Goal: Obtain resource: Download file/media

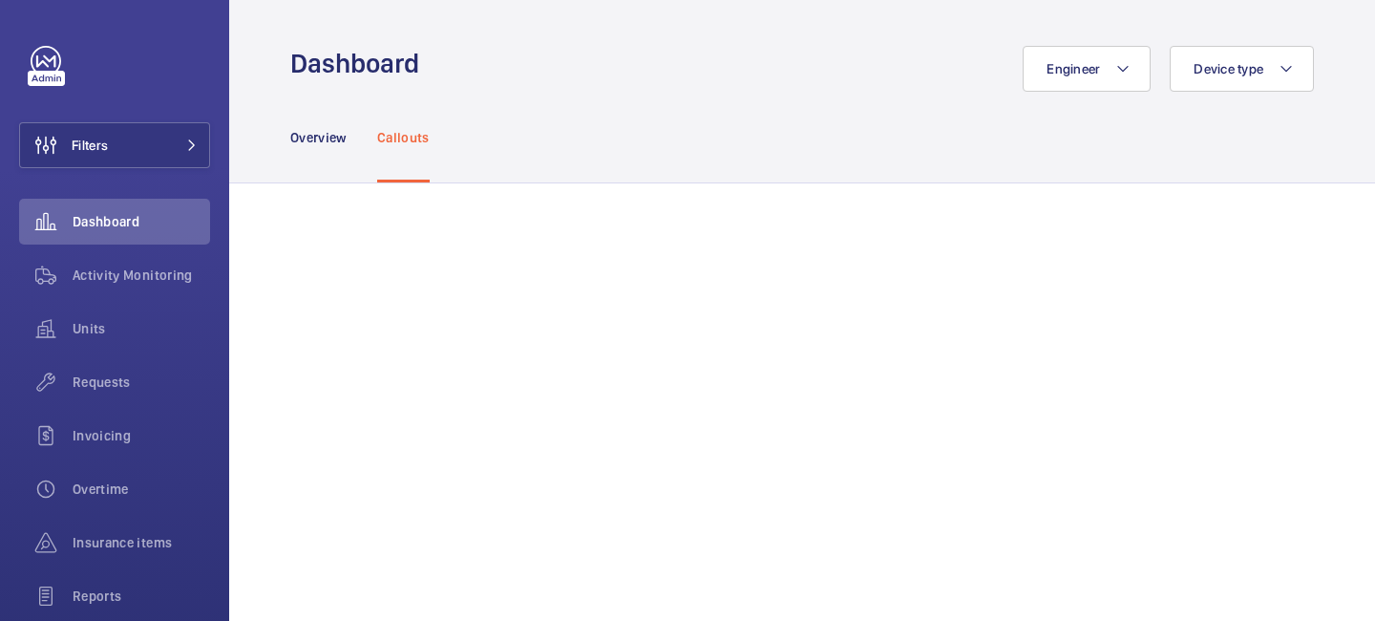
scroll to position [1846, 0]
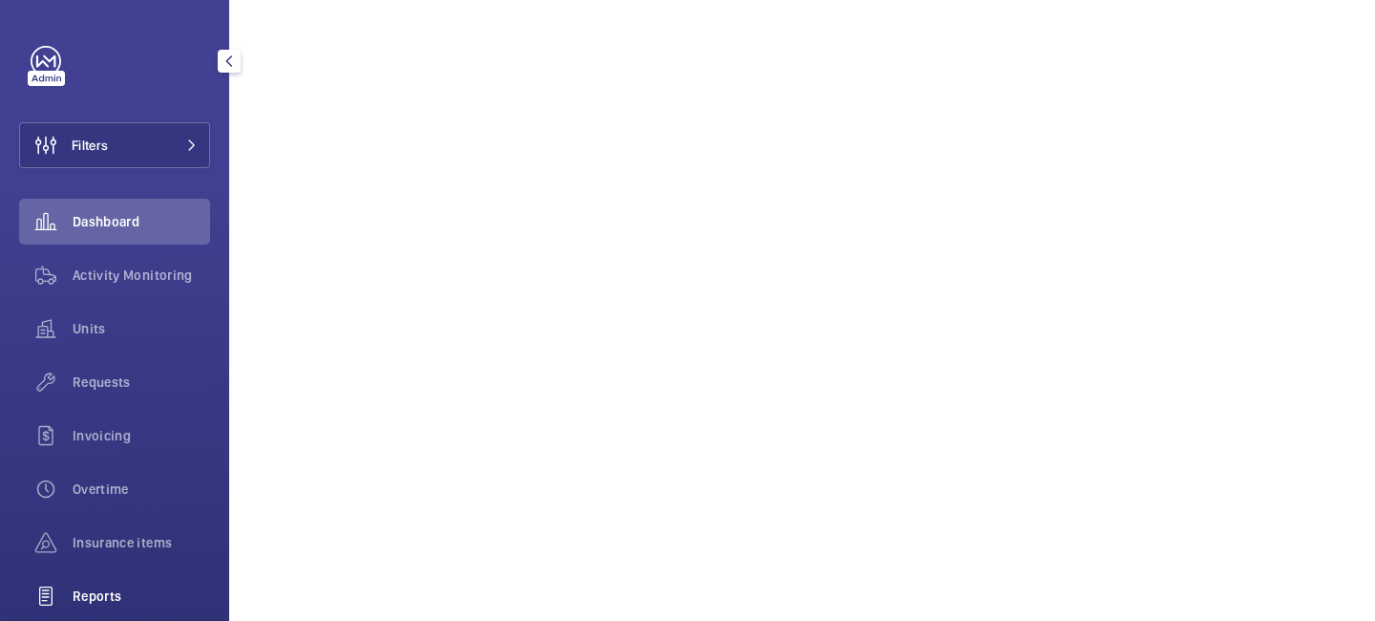
scroll to position [197, 0]
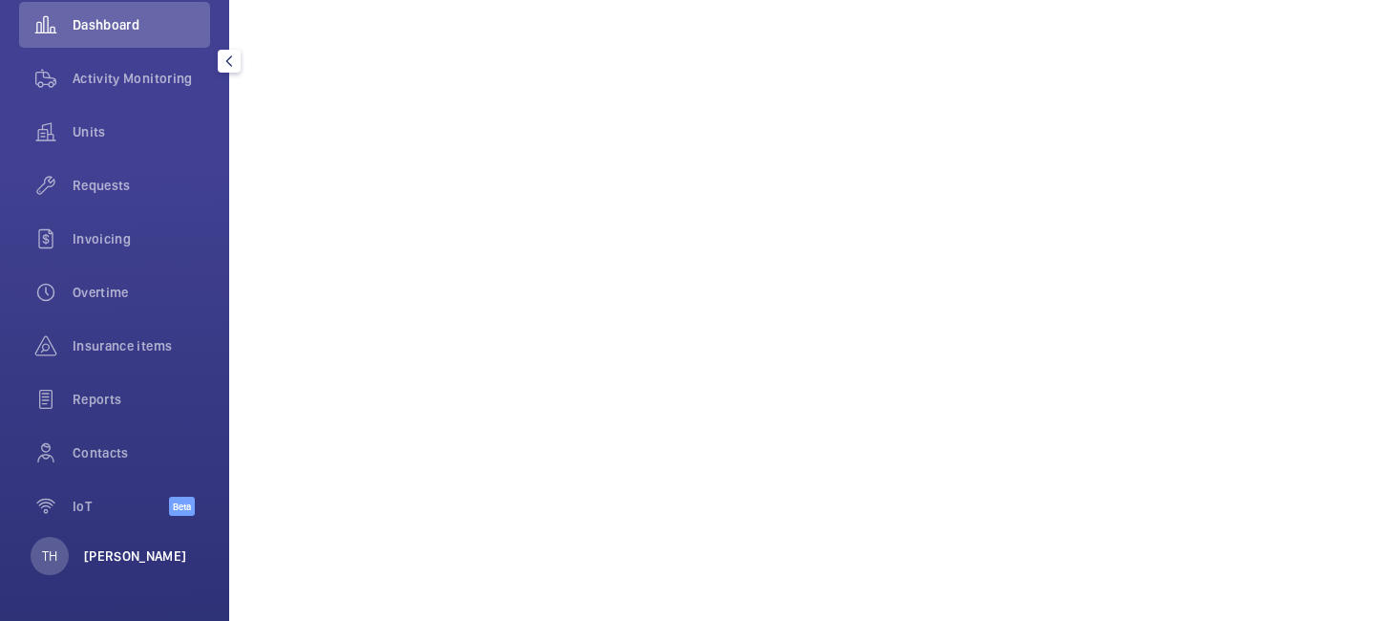
click at [124, 564] on p "Tek Hussein" at bounding box center [135, 555] width 103 height 19
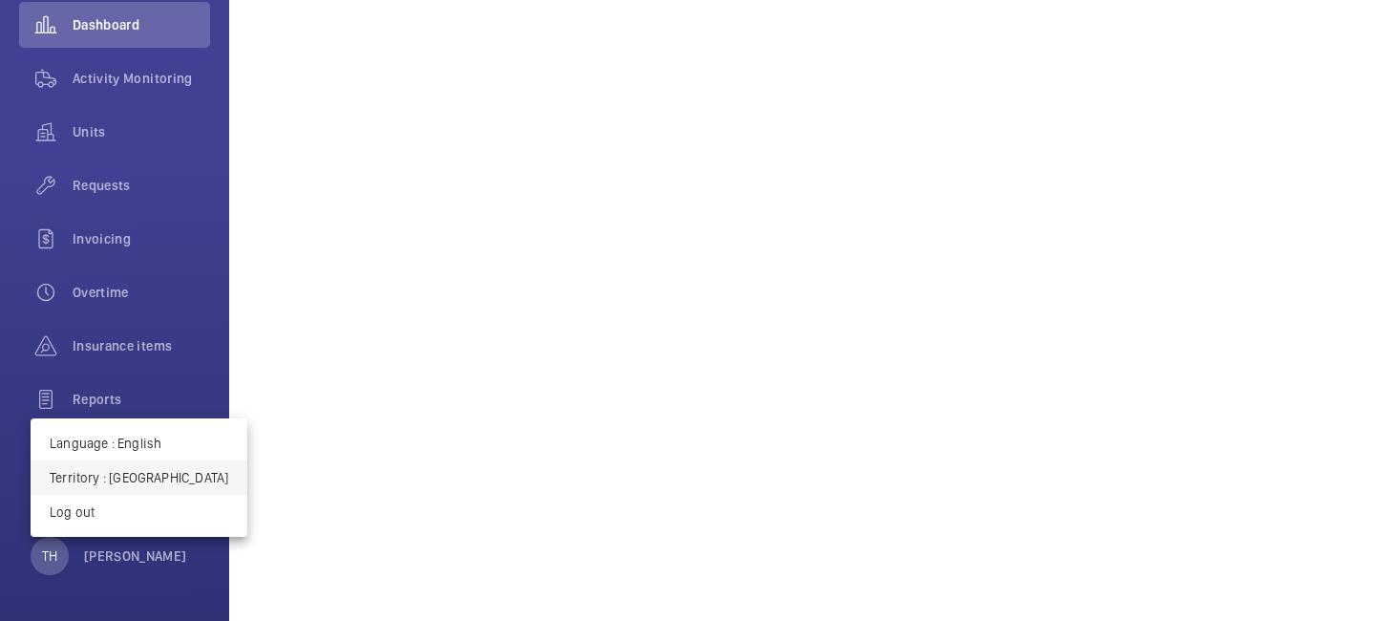
click at [139, 477] on p "Territory : Hong Kong" at bounding box center [139, 477] width 179 height 19
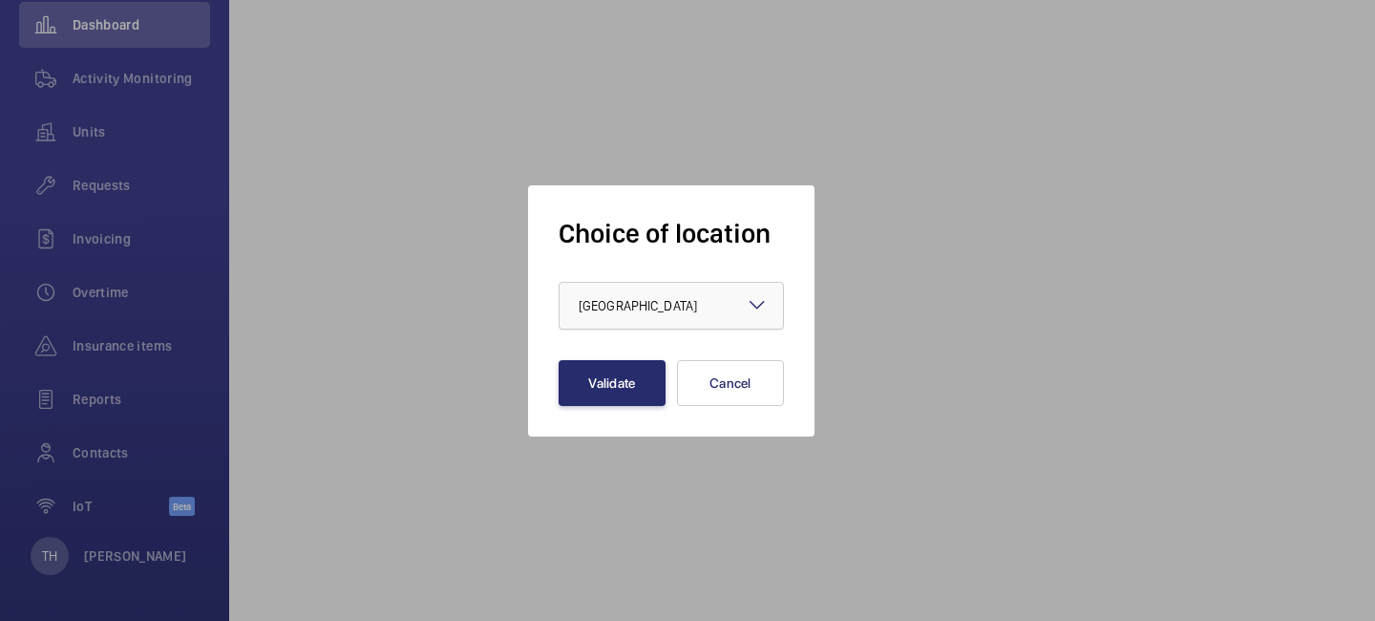
click at [621, 322] on div at bounding box center [670, 306] width 223 height 46
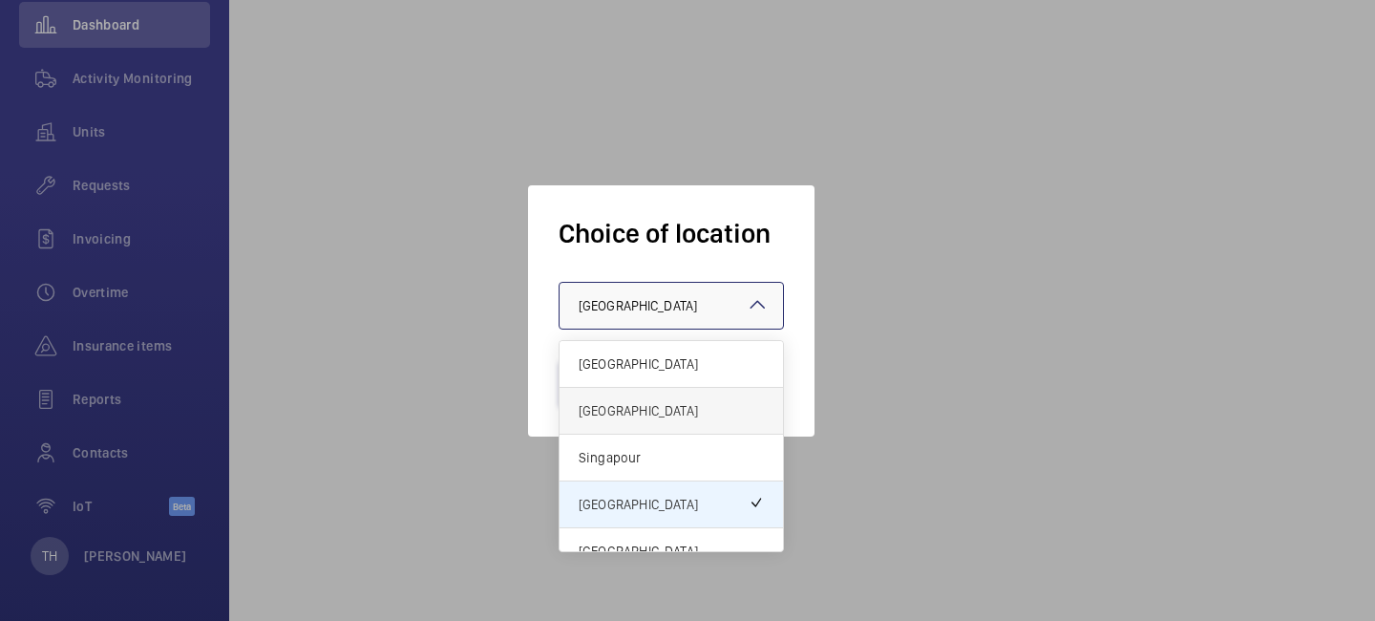
click at [616, 407] on span "United Kingdom" at bounding box center [671, 410] width 185 height 19
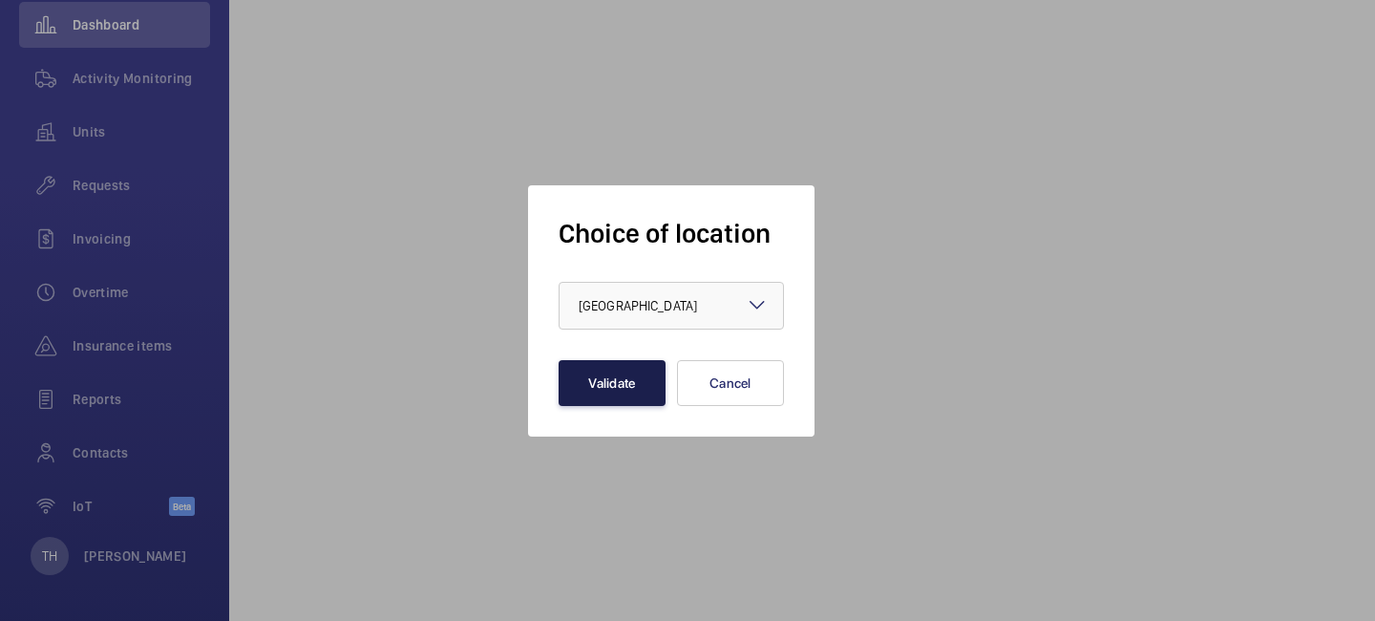
click at [625, 375] on button "Validate" at bounding box center [611, 383] width 107 height 46
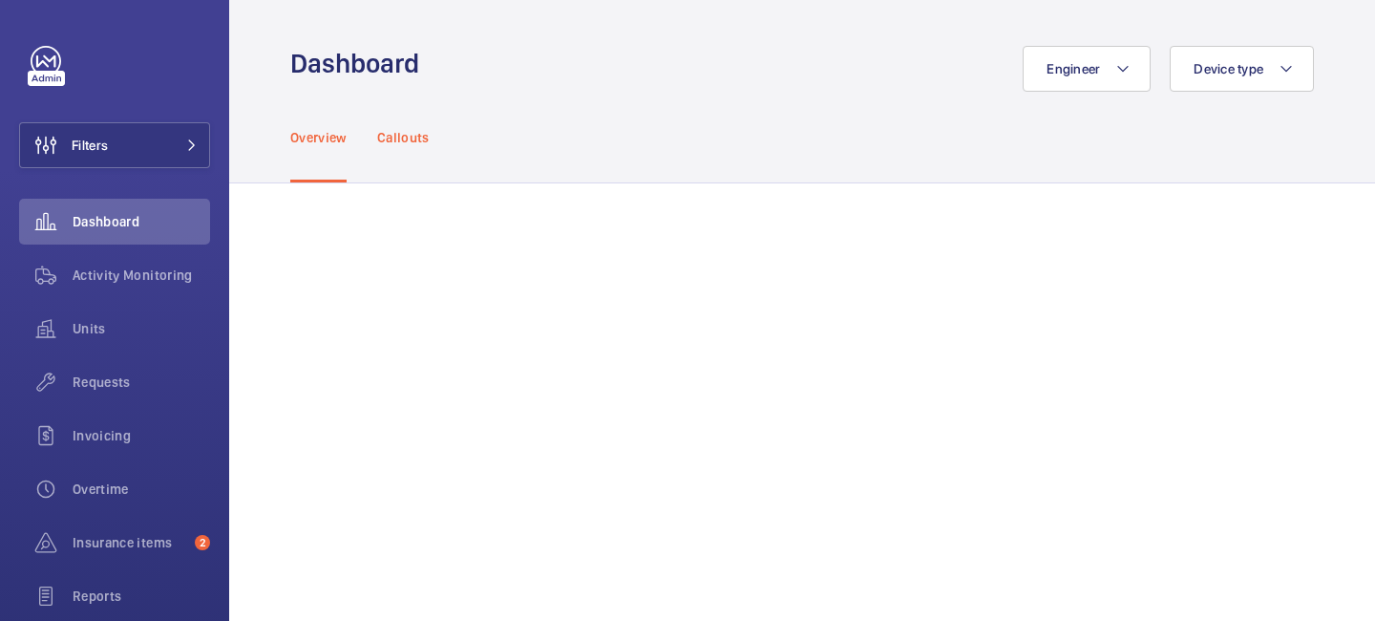
click at [412, 125] on div "Callouts" at bounding box center [403, 137] width 53 height 91
